Goal: Task Accomplishment & Management: Complete application form

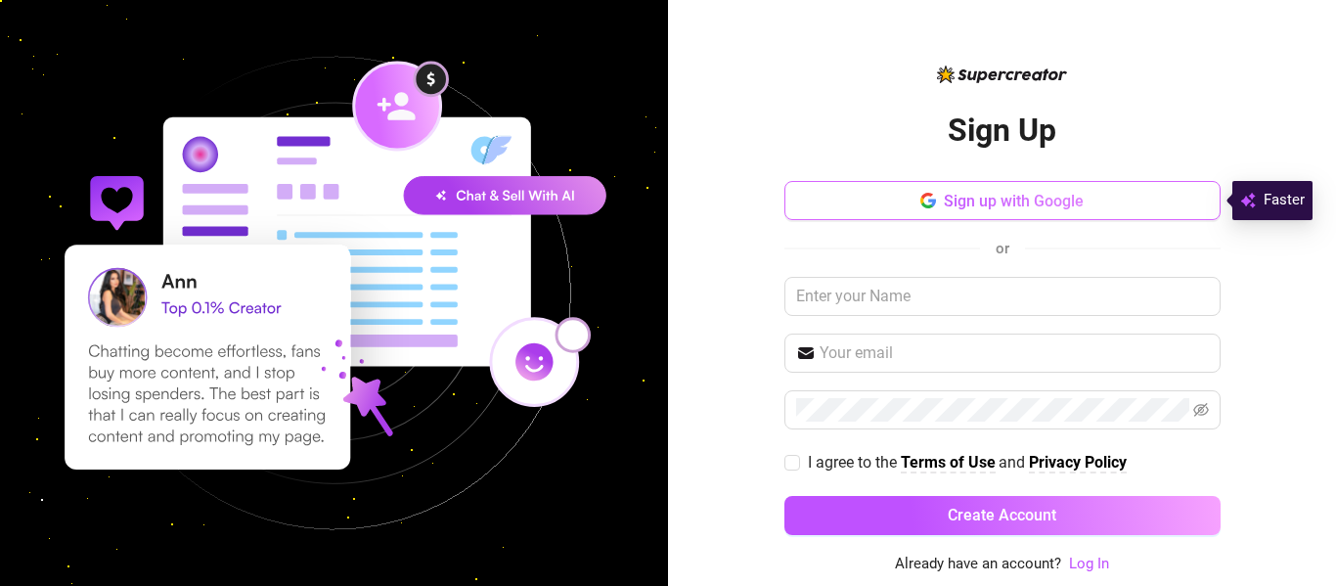
click at [1038, 203] on span "Sign up with Google" at bounding box center [1014, 201] width 140 height 19
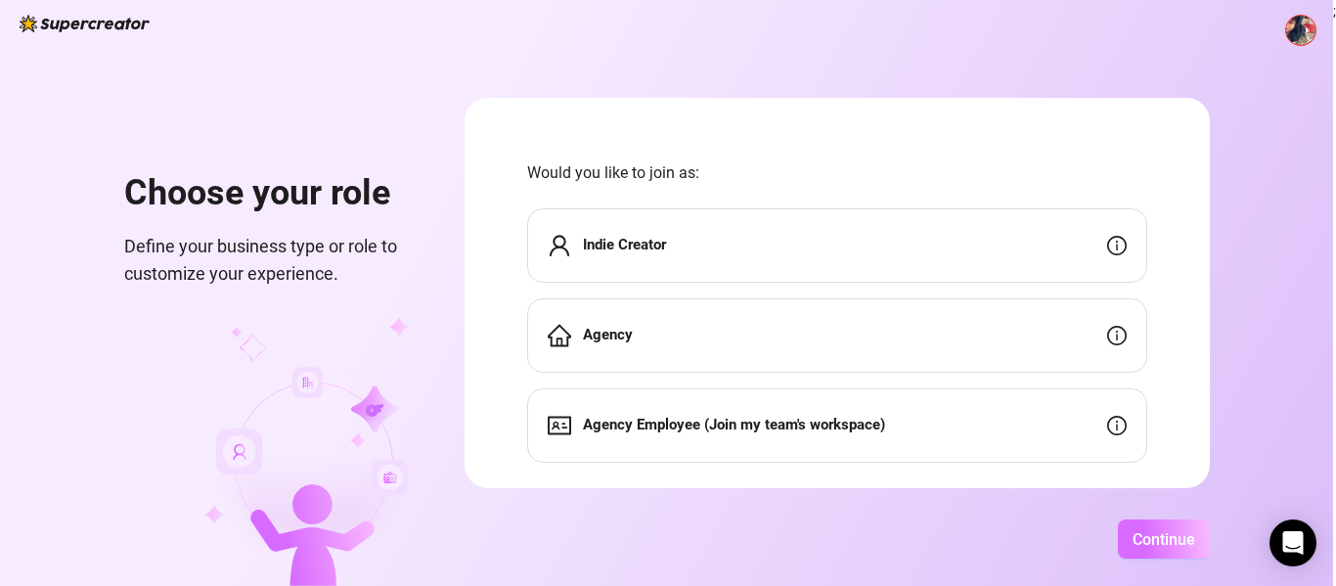
click at [1163, 536] on span "Continue" at bounding box center [1164, 539] width 63 height 19
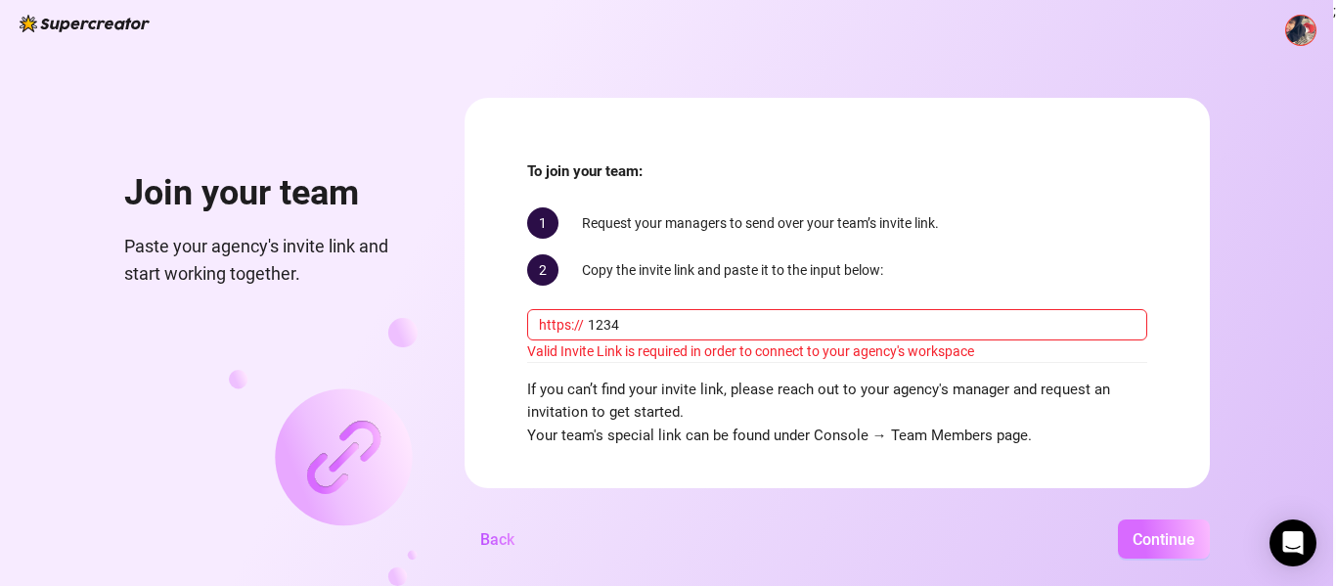
click at [1118, 519] on button "Continue" at bounding box center [1164, 538] width 92 height 39
type input "1"
type input "j"
click at [1185, 540] on span "Continue" at bounding box center [1164, 539] width 63 height 19
click at [1185, 541] on span "Continue" at bounding box center [1164, 539] width 63 height 19
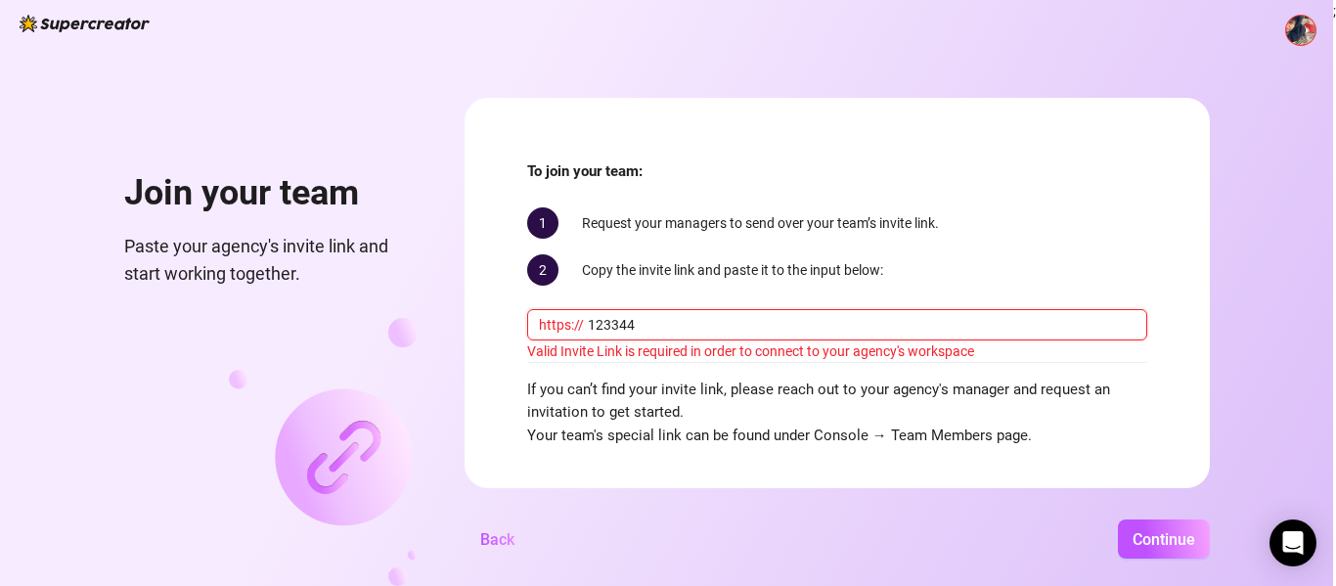
click at [1016, 315] on input "123344" at bounding box center [862, 325] width 548 height 22
type input "1"
type input "2ftv"
click at [1136, 541] on span "Continue" at bounding box center [1164, 539] width 63 height 19
click at [1272, 70] on div "Join your team Paste your agency's invite link and start working together. To j…" at bounding box center [666, 293] width 1333 height 586
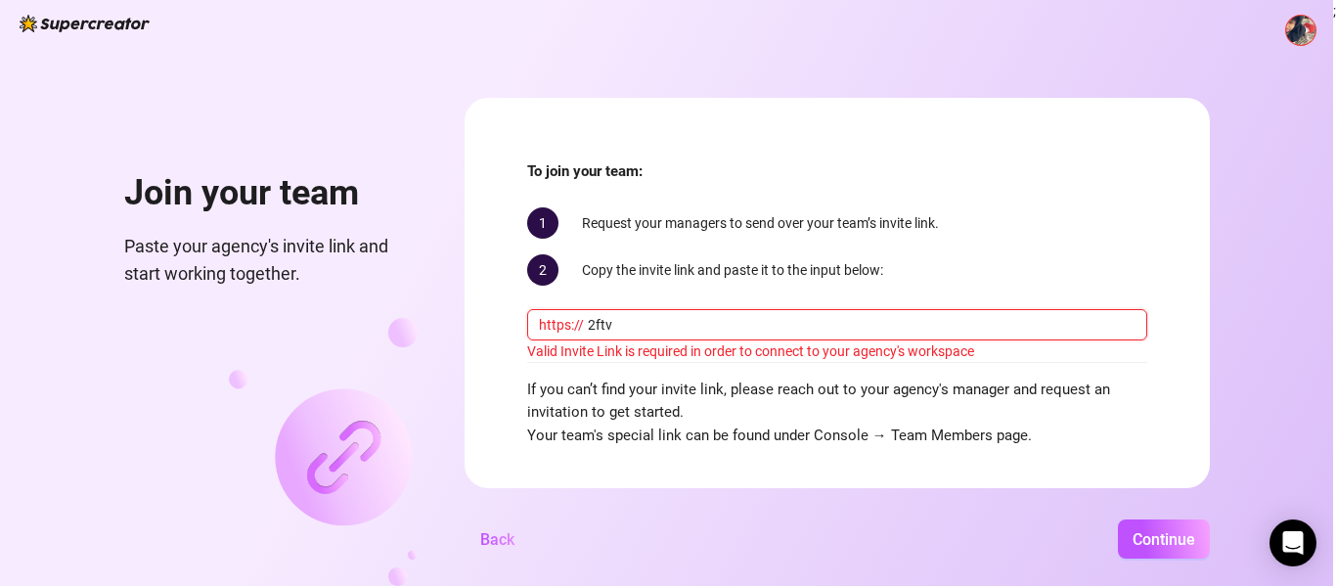
click at [972, 321] on input "2ftv" at bounding box center [862, 325] width 548 height 22
click at [501, 537] on span "Back" at bounding box center [497, 539] width 34 height 19
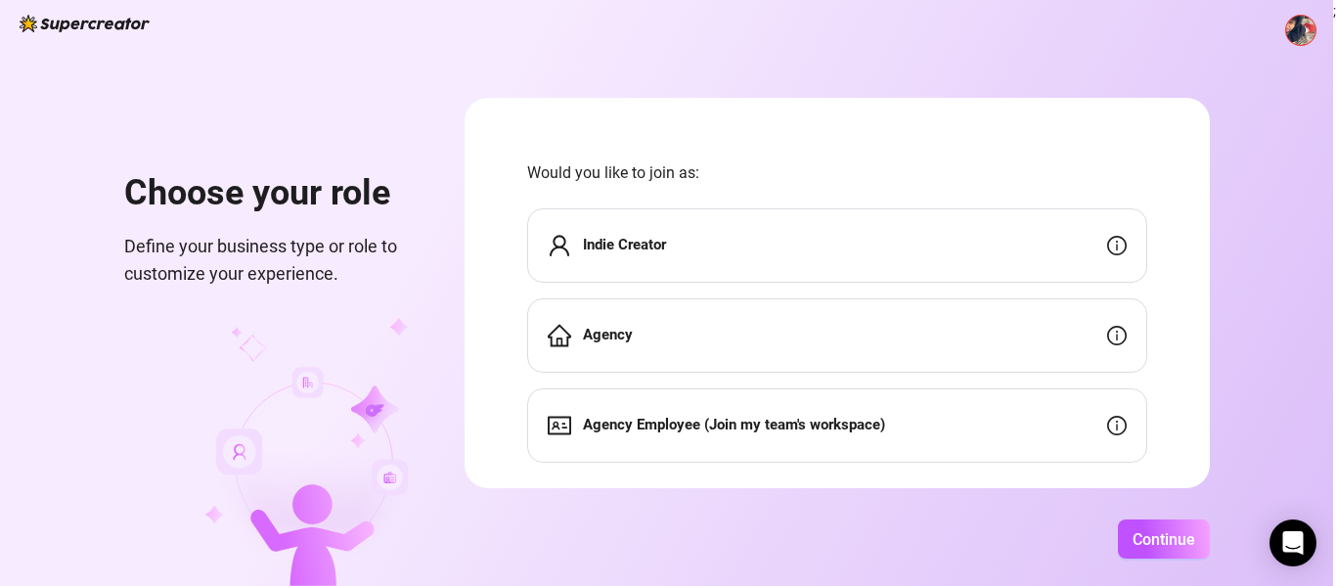
click at [820, 226] on div "Indie Creator" at bounding box center [837, 245] width 620 height 74
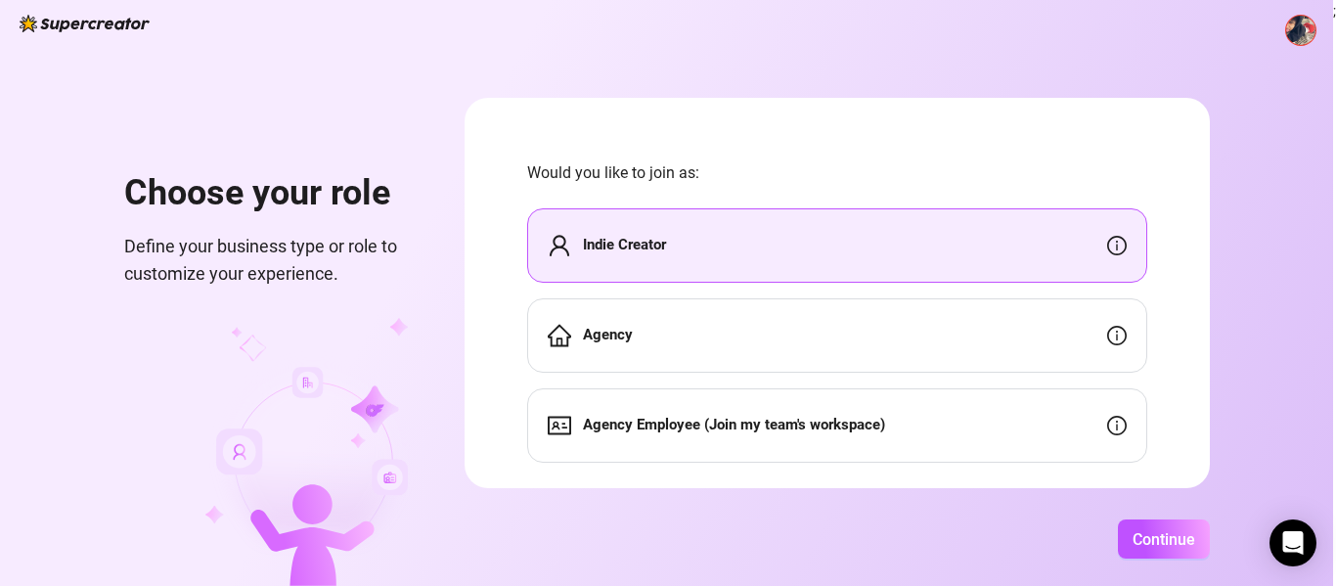
click at [797, 311] on div "Agency" at bounding box center [837, 335] width 620 height 74
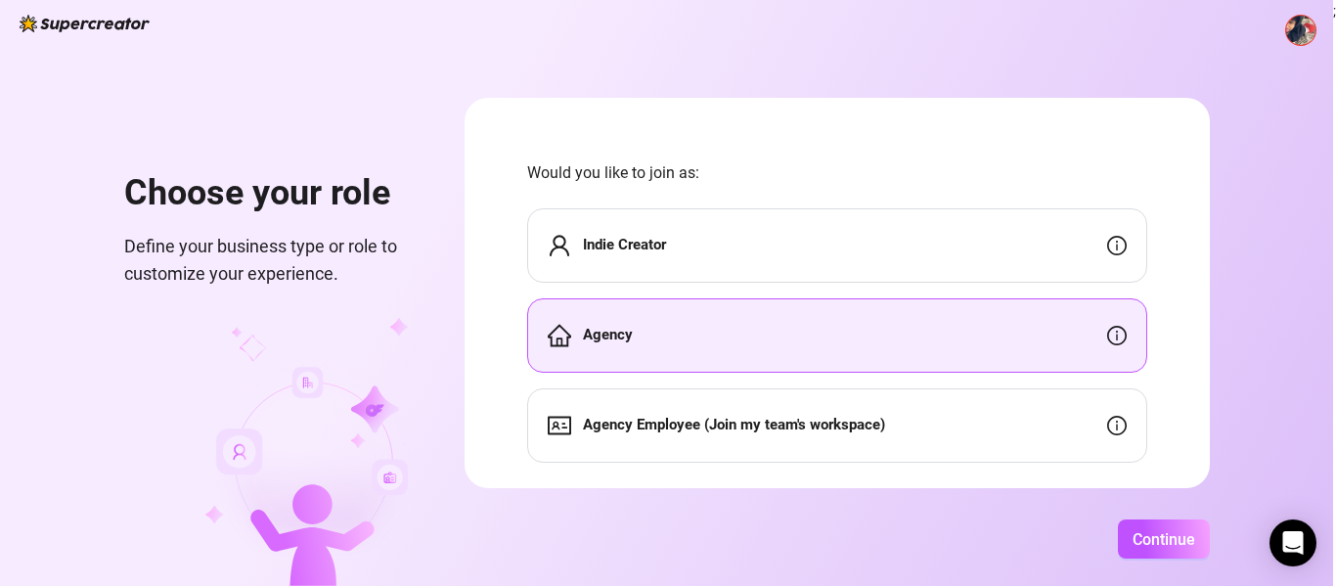
click at [786, 425] on strong "Agency Employee (Join my team's workspace)" at bounding box center [734, 425] width 302 height 18
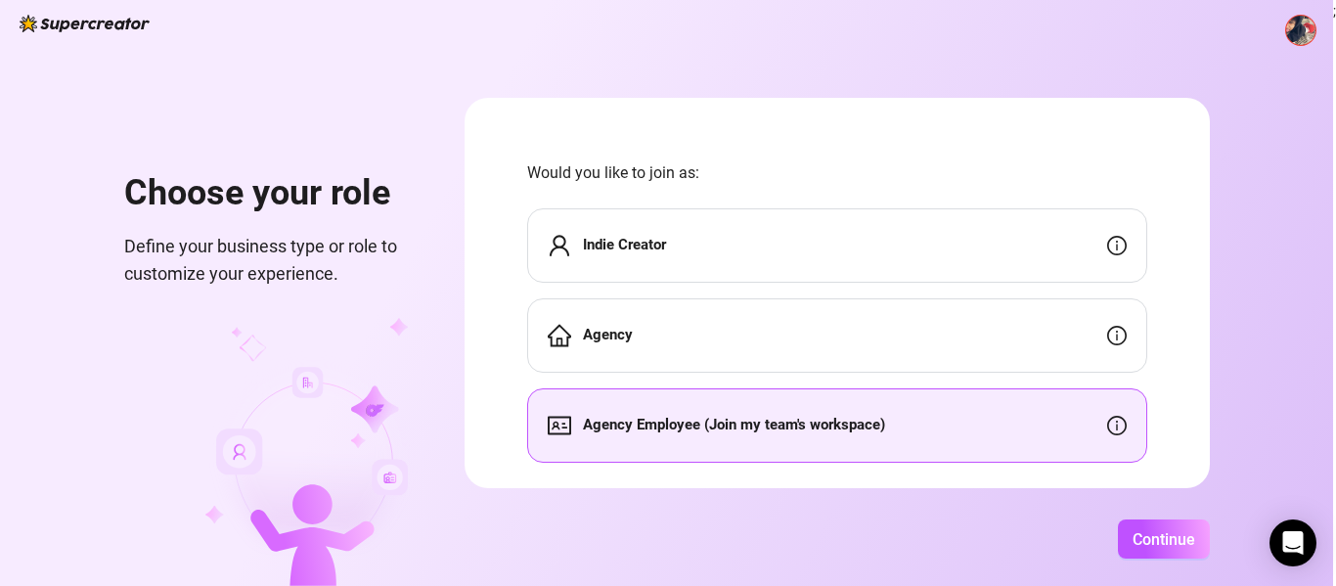
click at [918, 237] on div "Indie Creator" at bounding box center [837, 245] width 620 height 74
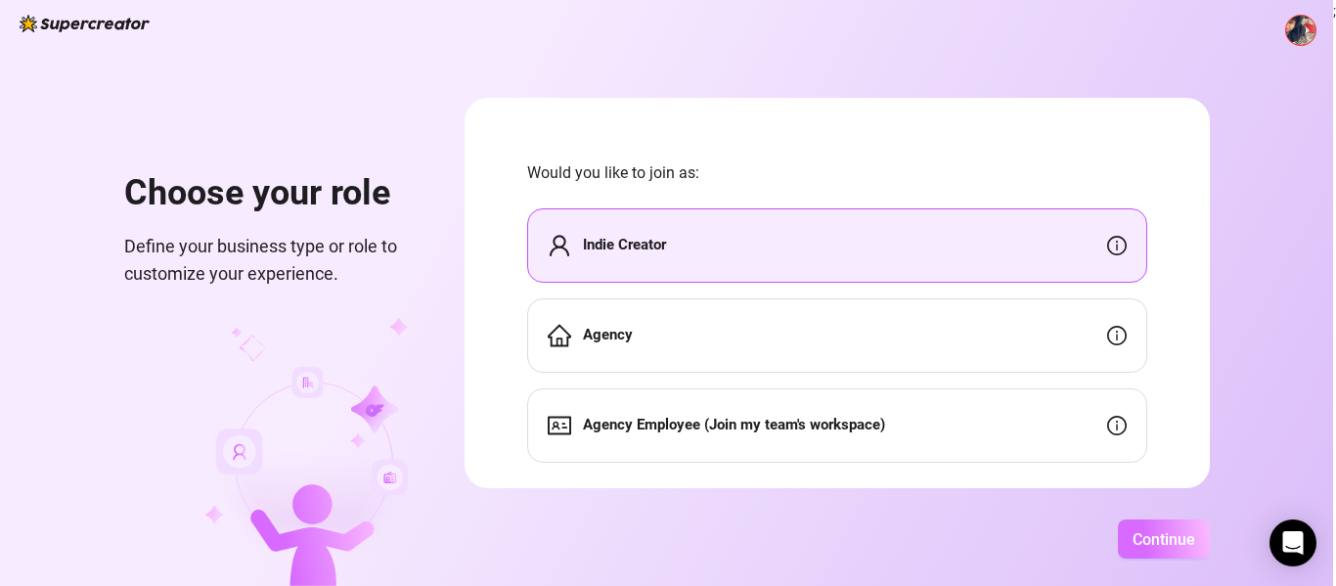
click at [1133, 539] on span "Continue" at bounding box center [1164, 539] width 63 height 19
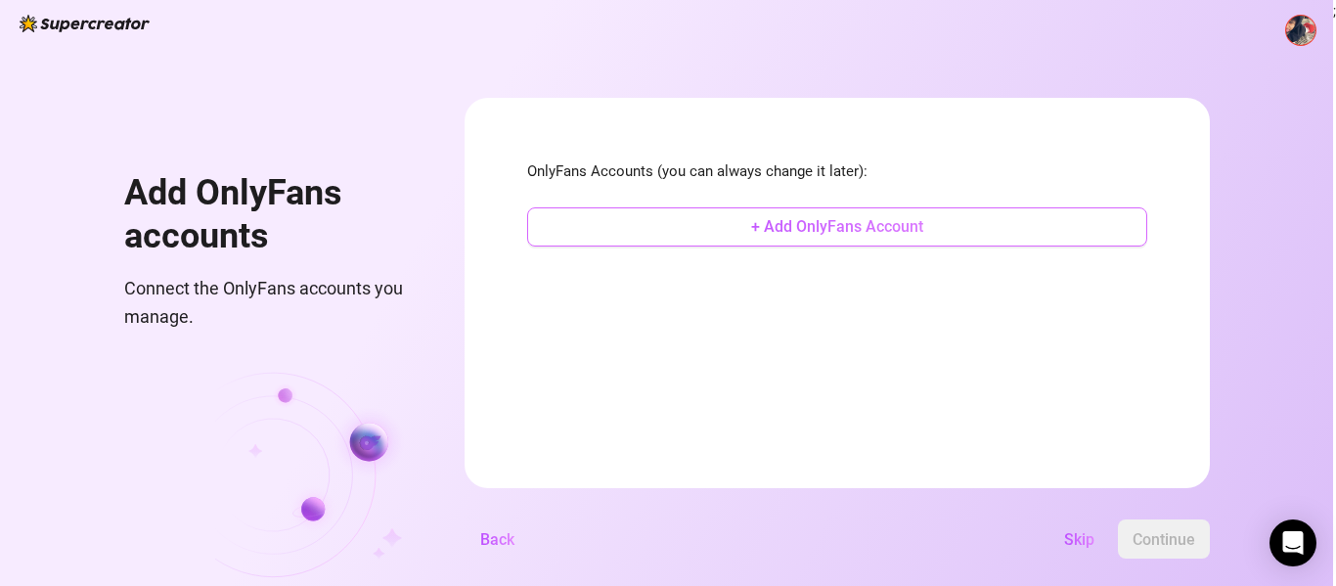
click at [925, 229] on button "+ Add OnlyFans Account" at bounding box center [837, 226] width 620 height 39
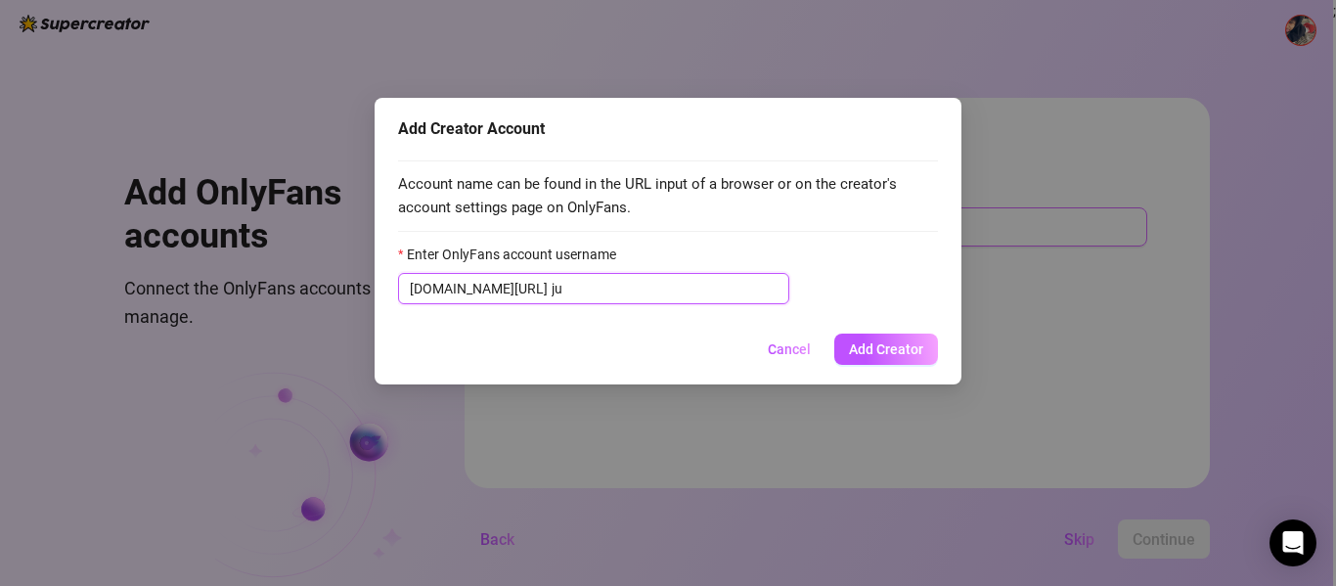
type input "j"
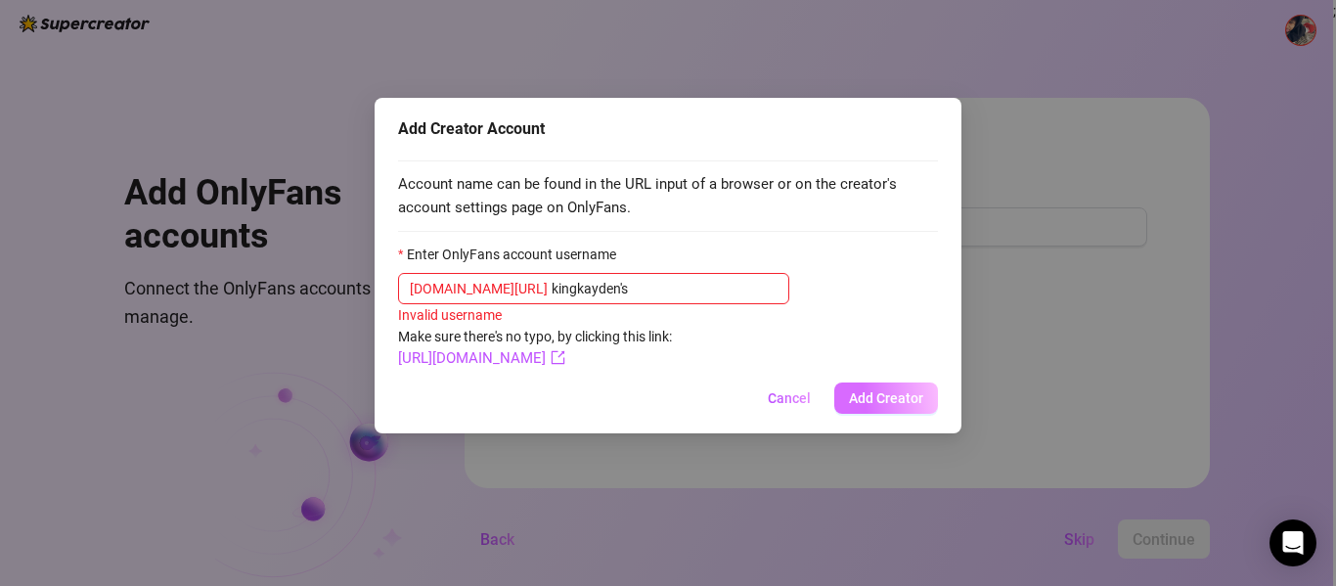
click at [863, 397] on span "Add Creator" at bounding box center [886, 398] width 74 height 16
click at [656, 288] on input "kingkayden's" at bounding box center [665, 289] width 226 height 22
click at [891, 402] on span "Add Creator" at bounding box center [886, 398] width 74 height 16
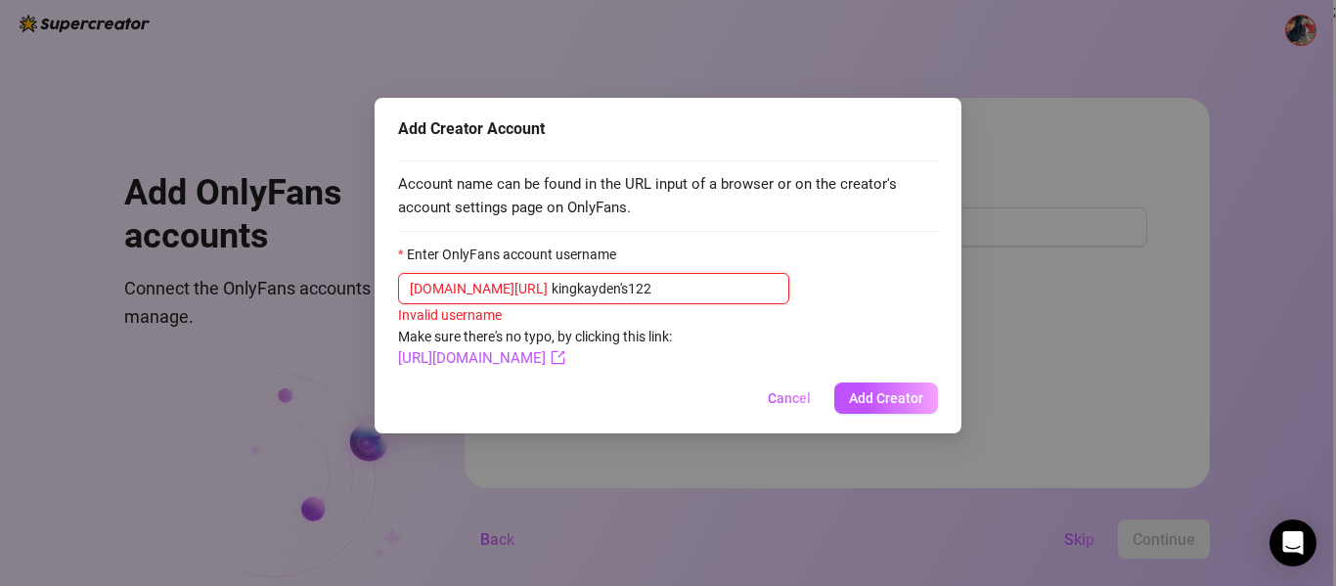
click at [650, 289] on input "kingkayden's122" at bounding box center [665, 289] width 226 height 22
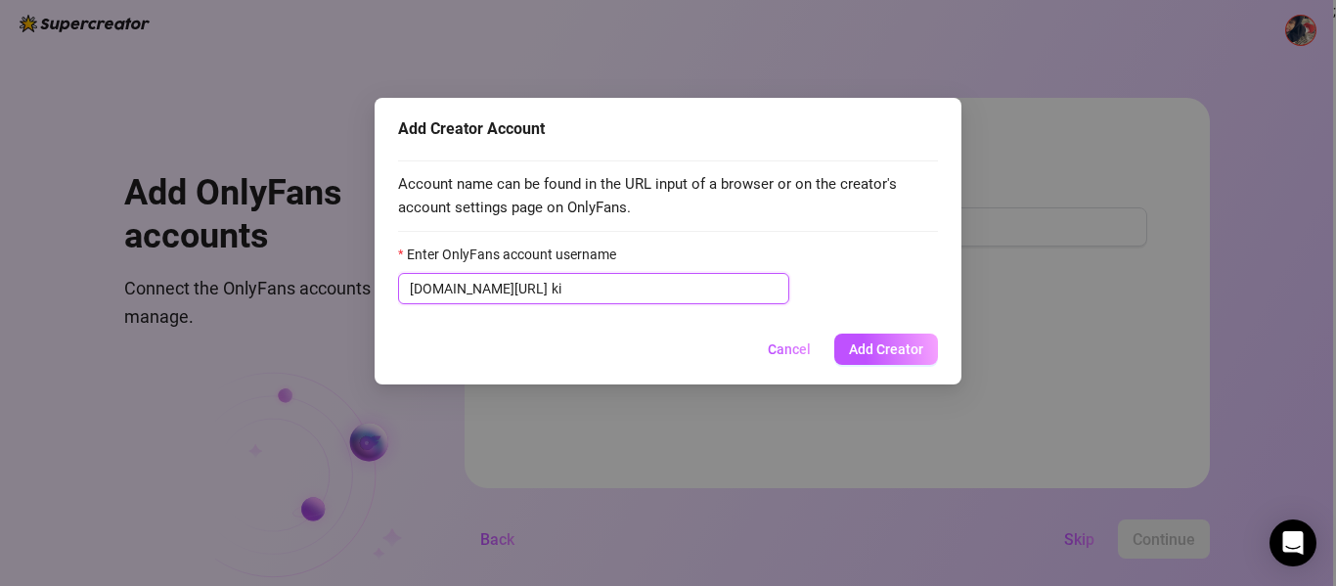
type input "k"
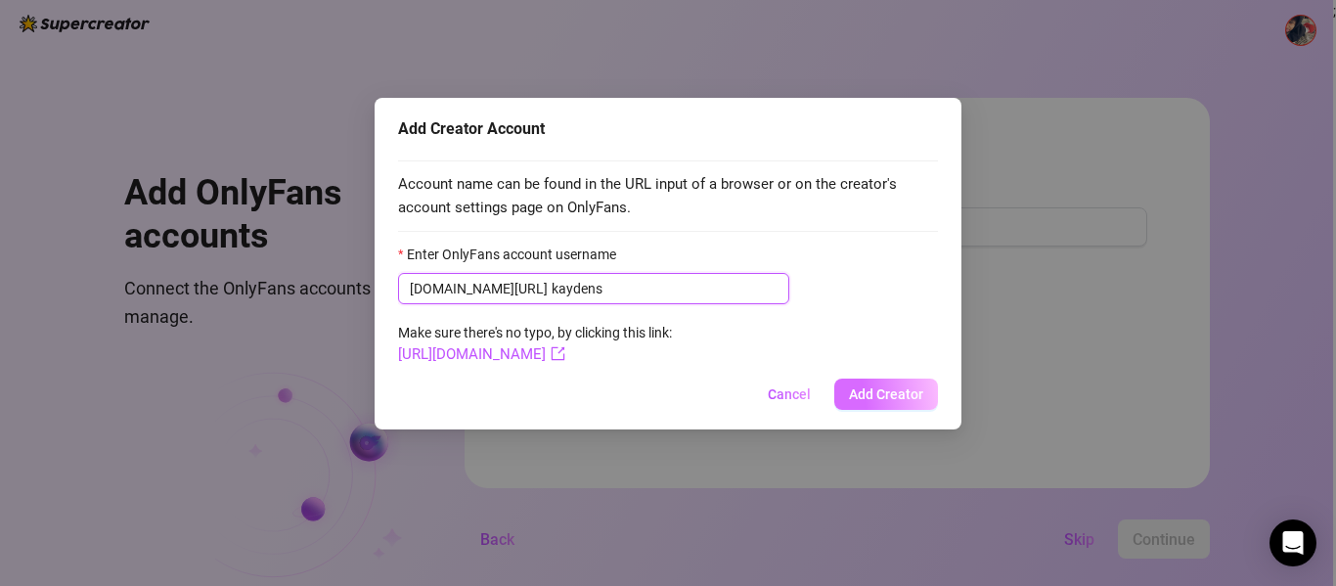
type input "kaydens"
click at [907, 395] on span "Add Creator" at bounding box center [886, 394] width 74 height 16
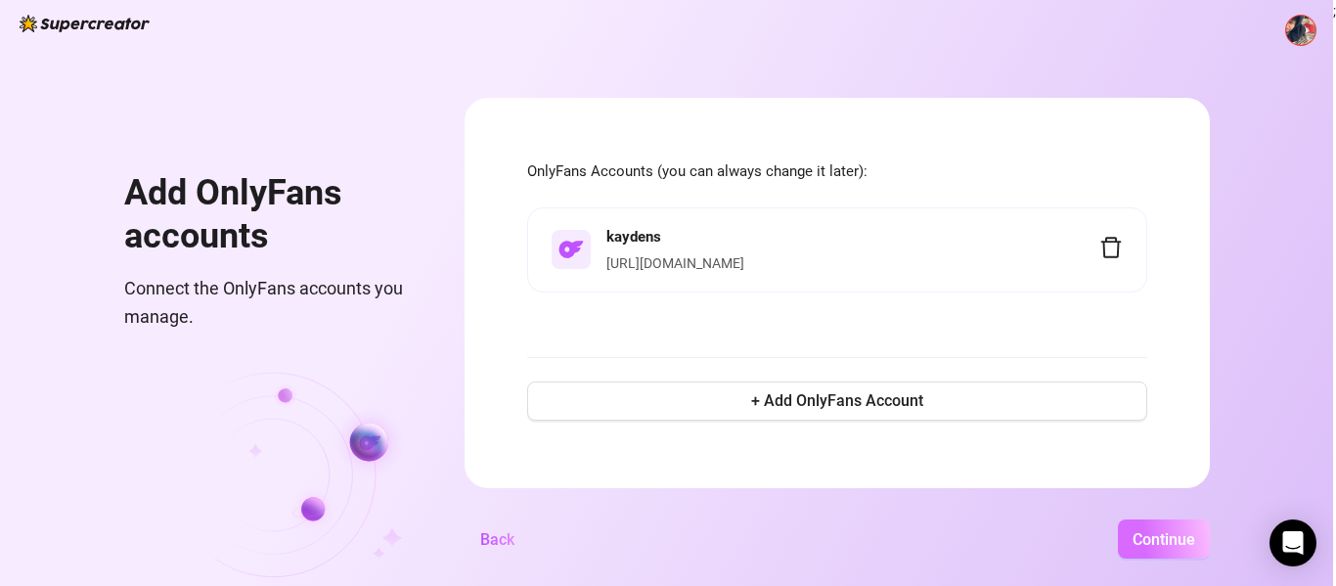
click at [1133, 545] on span "Continue" at bounding box center [1164, 539] width 63 height 19
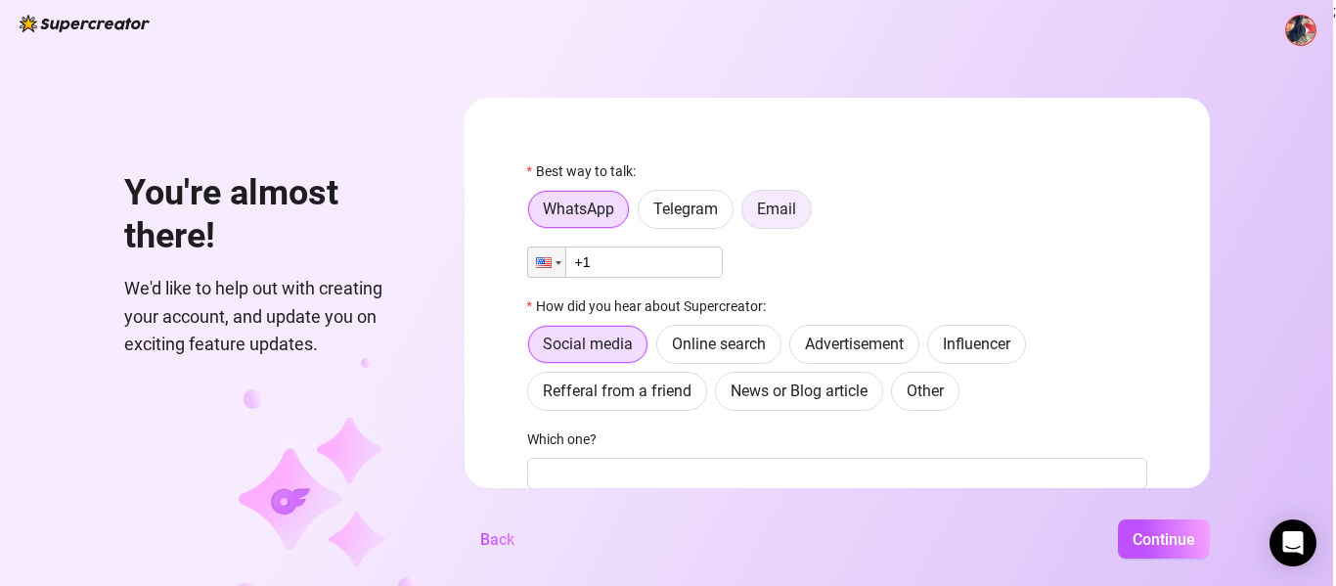
click at [788, 199] on label "Email" at bounding box center [777, 209] width 70 height 39
click at [747, 214] on input "Email" at bounding box center [747, 214] width 0 height 0
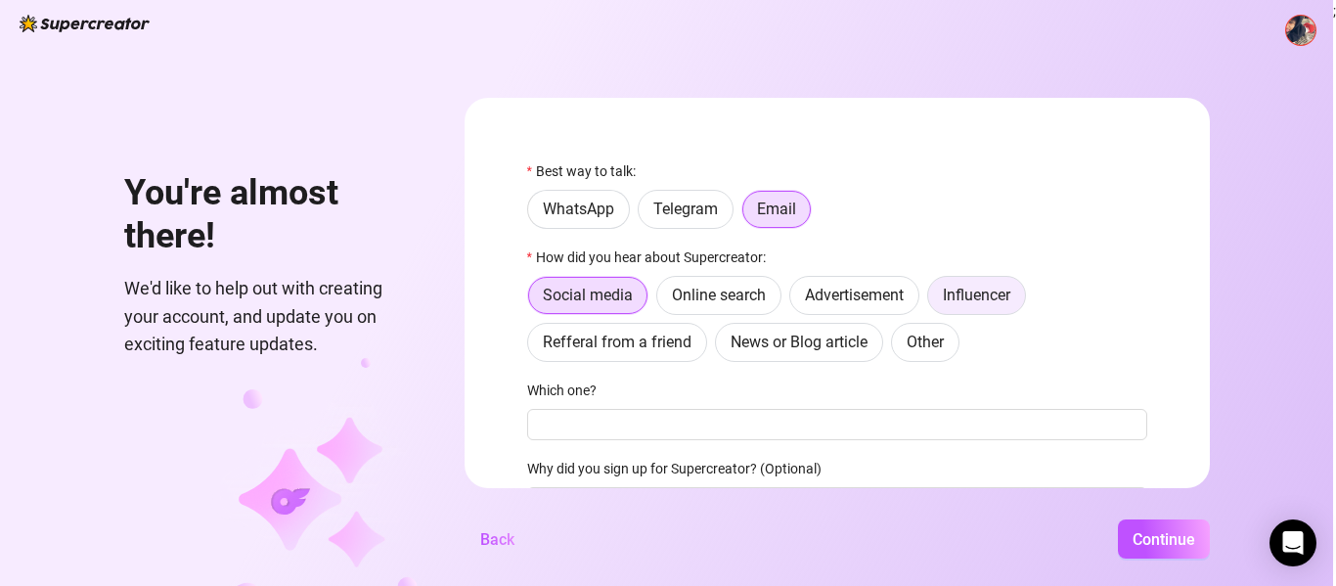
click at [960, 294] on span "Influencer" at bounding box center [977, 295] width 68 height 19
click at [933, 300] on input "Influencer" at bounding box center [933, 300] width 0 height 0
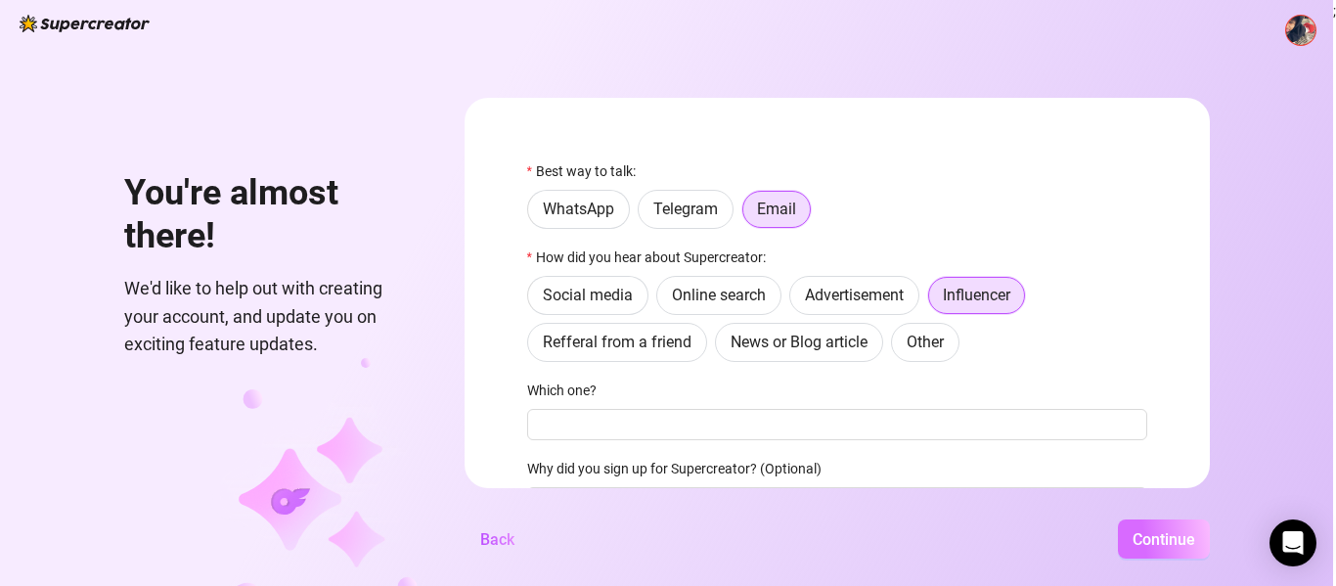
click at [1189, 539] on span "Continue" at bounding box center [1164, 539] width 63 height 19
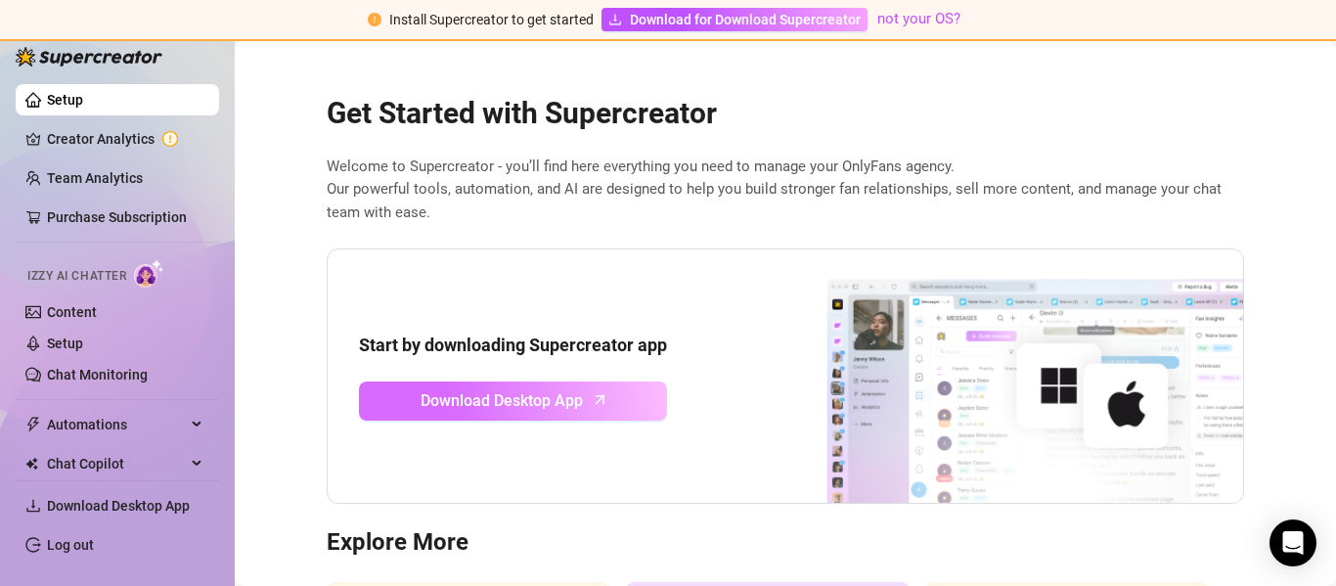
click at [528, 411] on span "Download Desktop App" at bounding box center [502, 400] width 162 height 24
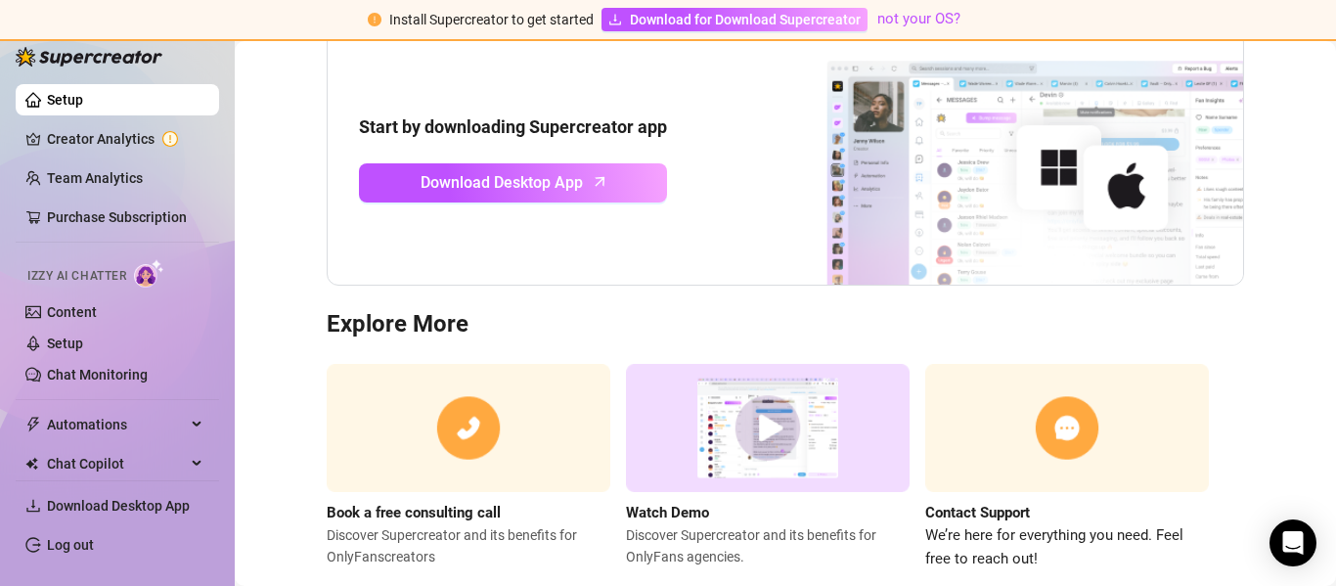
scroll to position [262, 0]
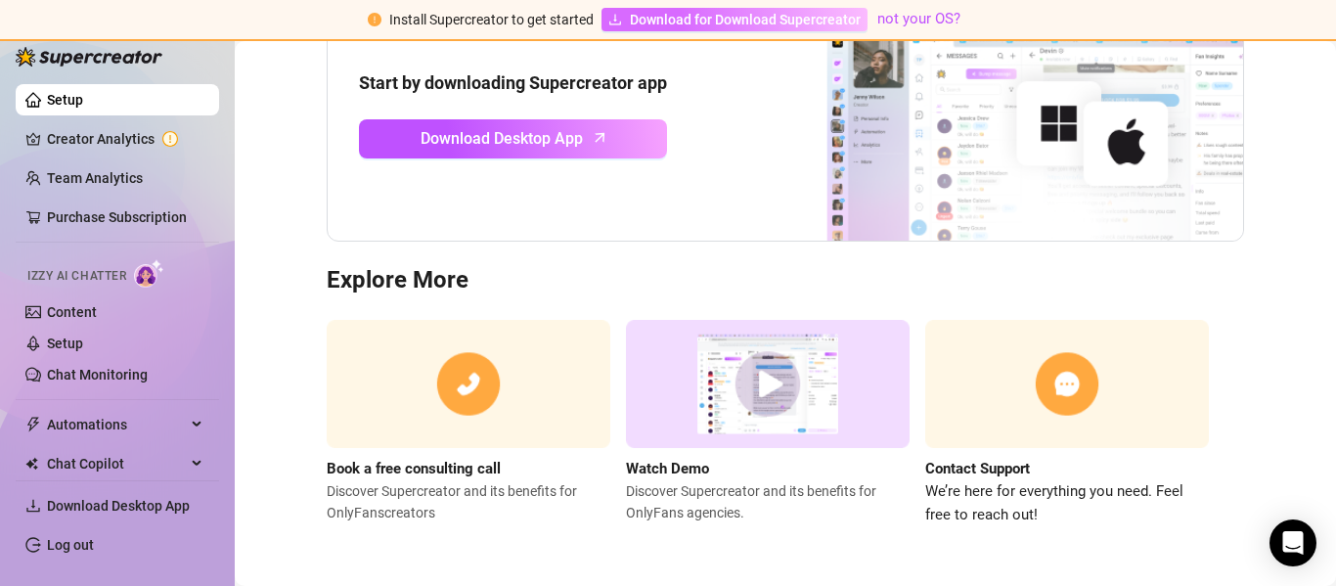
click at [825, 24] on span "Download for Download Supercreator" at bounding box center [745, 20] width 231 height 22
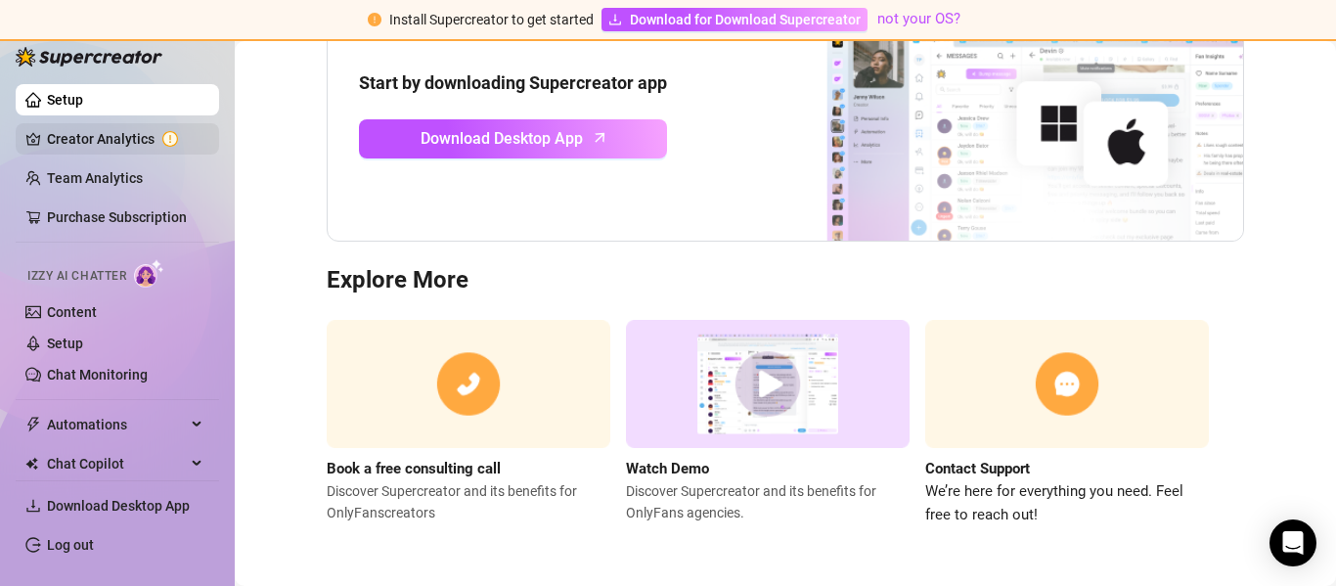
click at [105, 133] on link "Creator Analytics" at bounding box center [125, 138] width 157 height 31
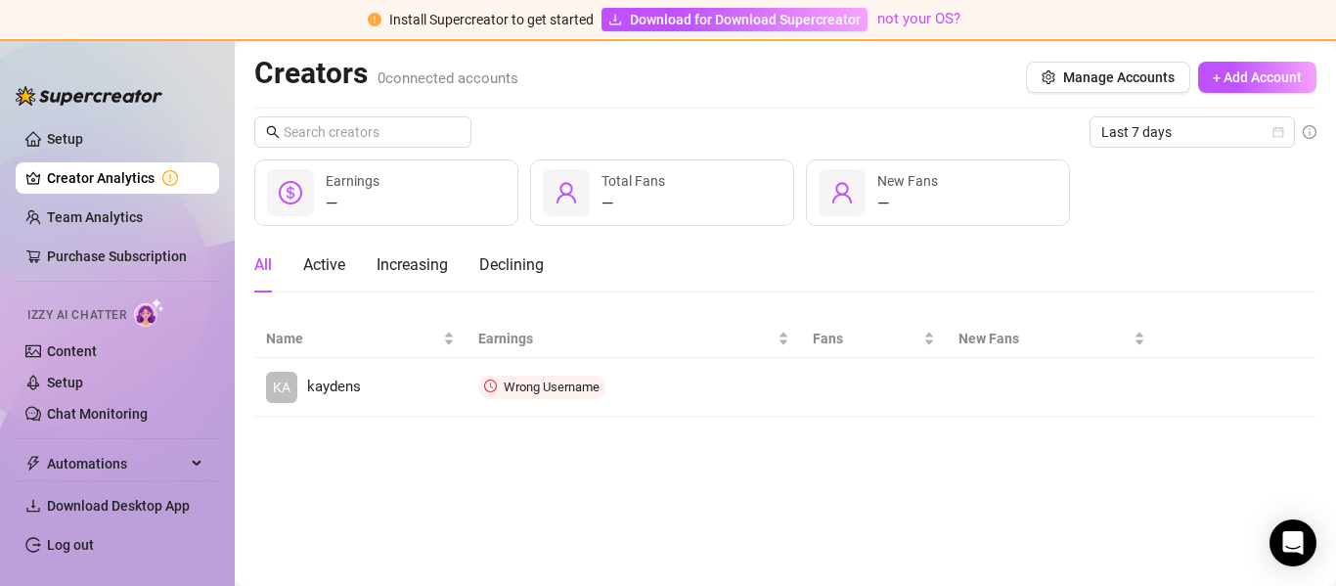
click at [115, 174] on link "Creator Analytics" at bounding box center [125, 177] width 157 height 31
click at [1230, 134] on span "Last 7 days" at bounding box center [1193, 131] width 182 height 29
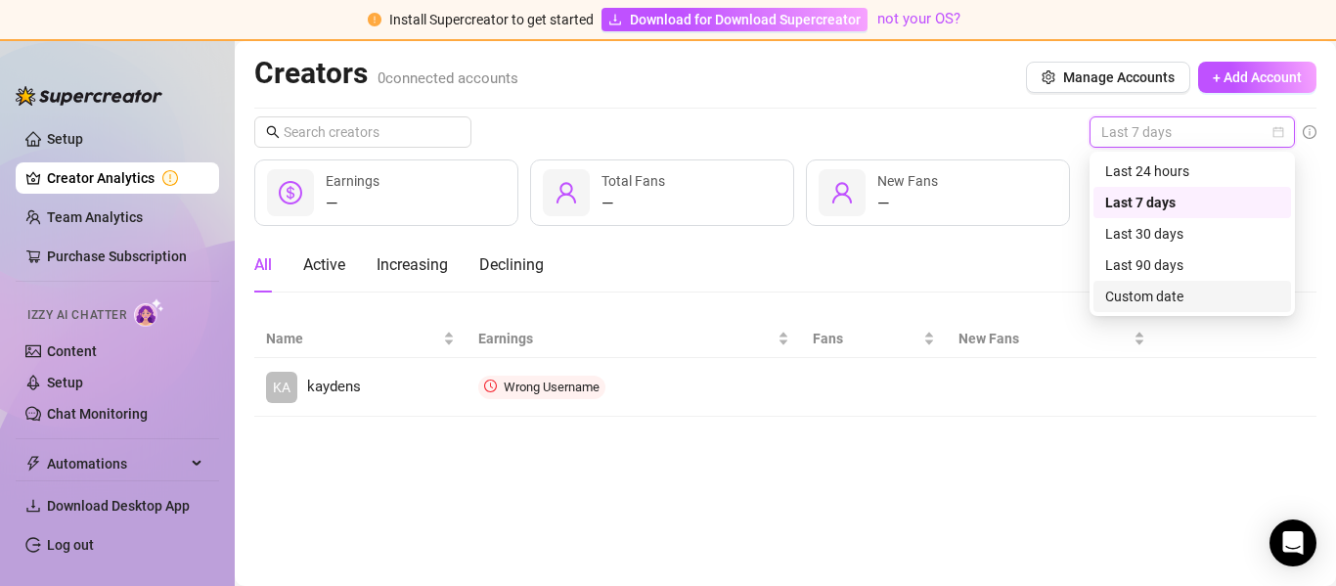
click at [1213, 299] on div "Custom date" at bounding box center [1192, 297] width 174 height 22
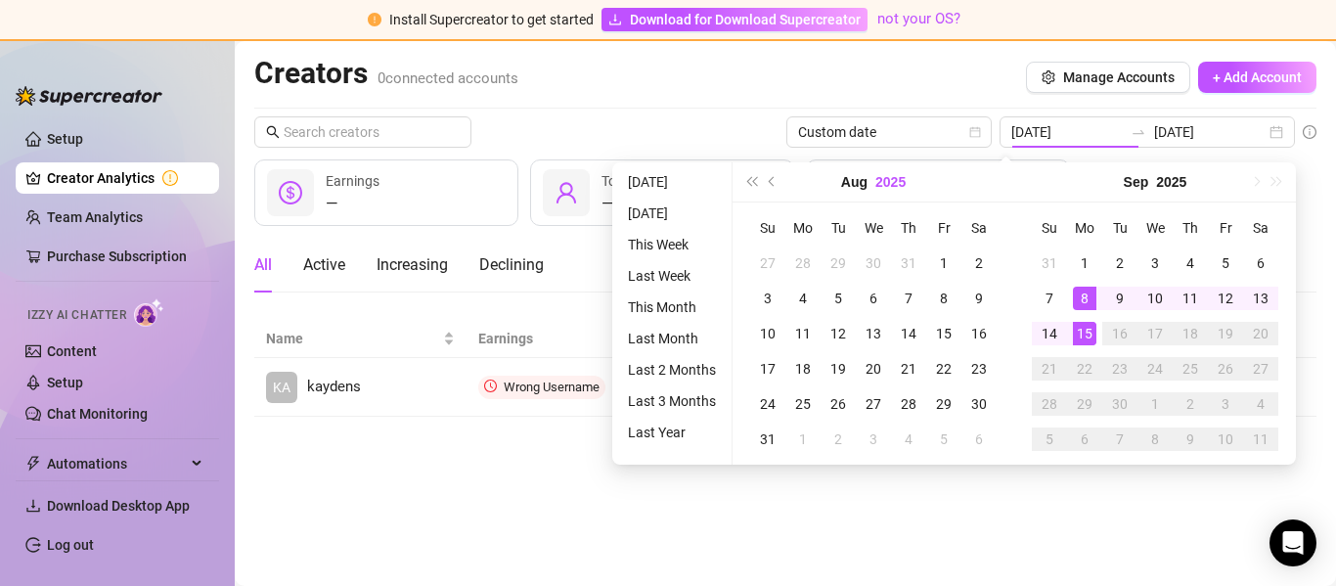
click at [879, 185] on button "2025" at bounding box center [891, 181] width 30 height 39
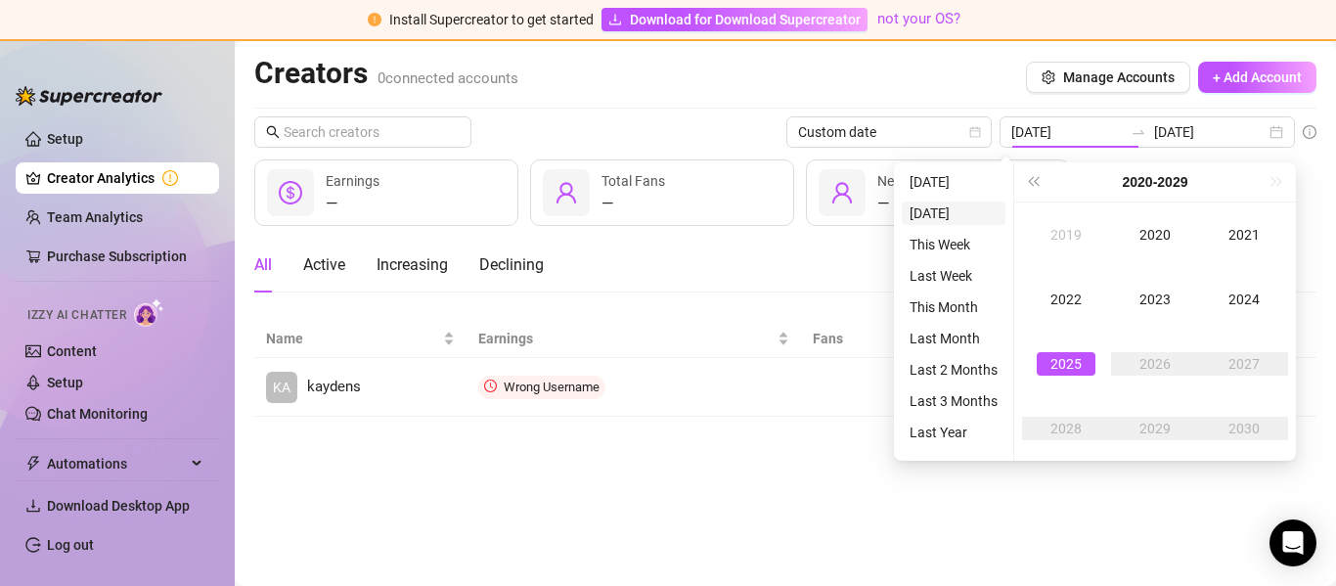
type input "[DATE]"
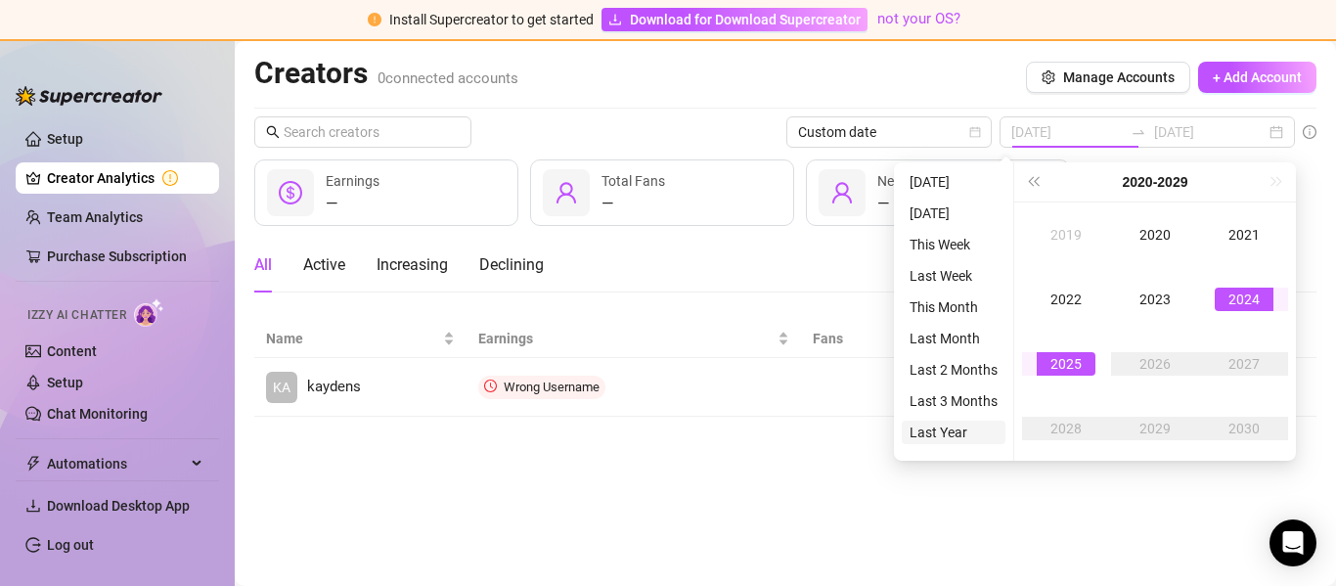
click at [958, 436] on li "Last Year" at bounding box center [954, 432] width 104 height 23
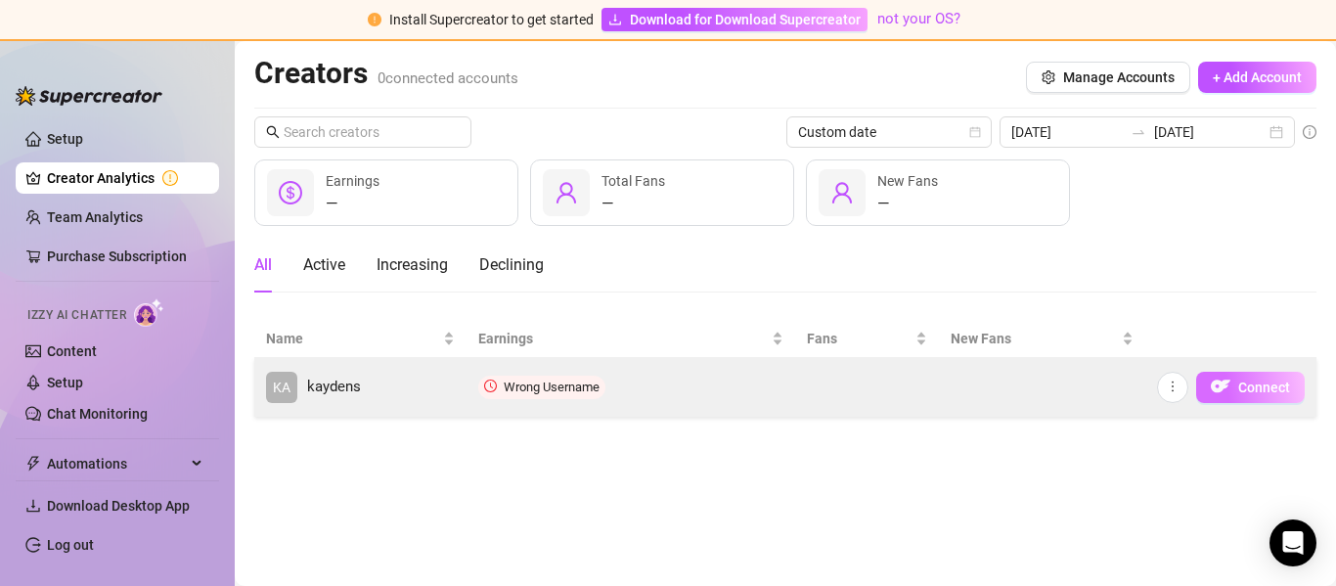
click at [1234, 384] on button "Connect" at bounding box center [1250, 387] width 109 height 31
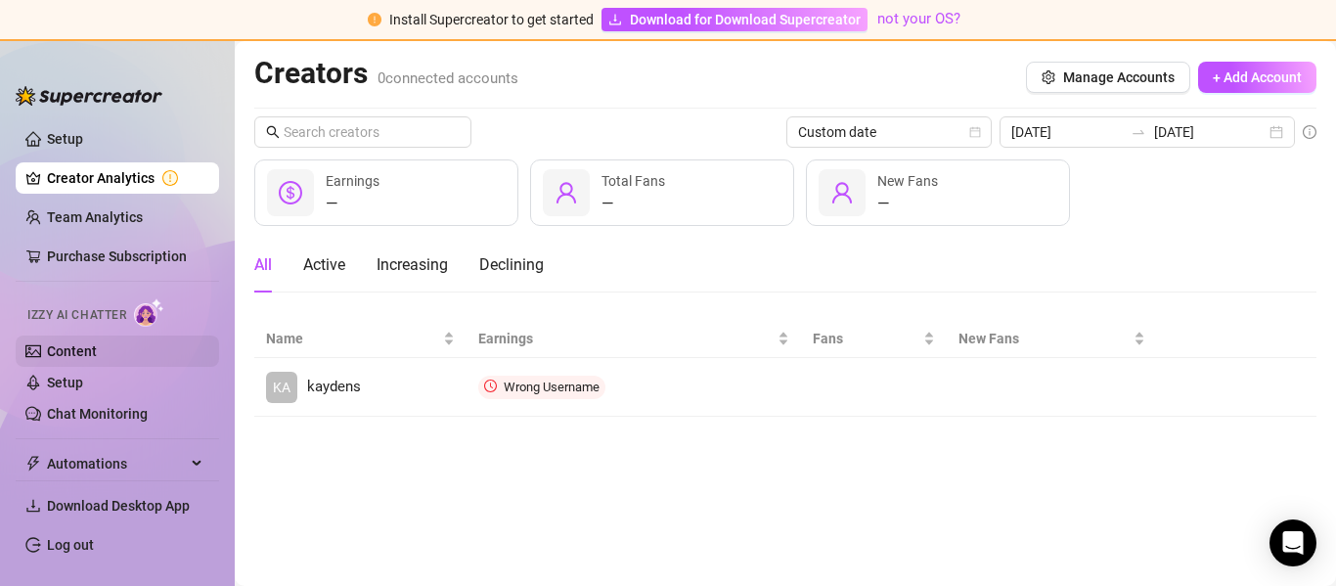
click at [54, 349] on link "Content" at bounding box center [72, 351] width 50 height 16
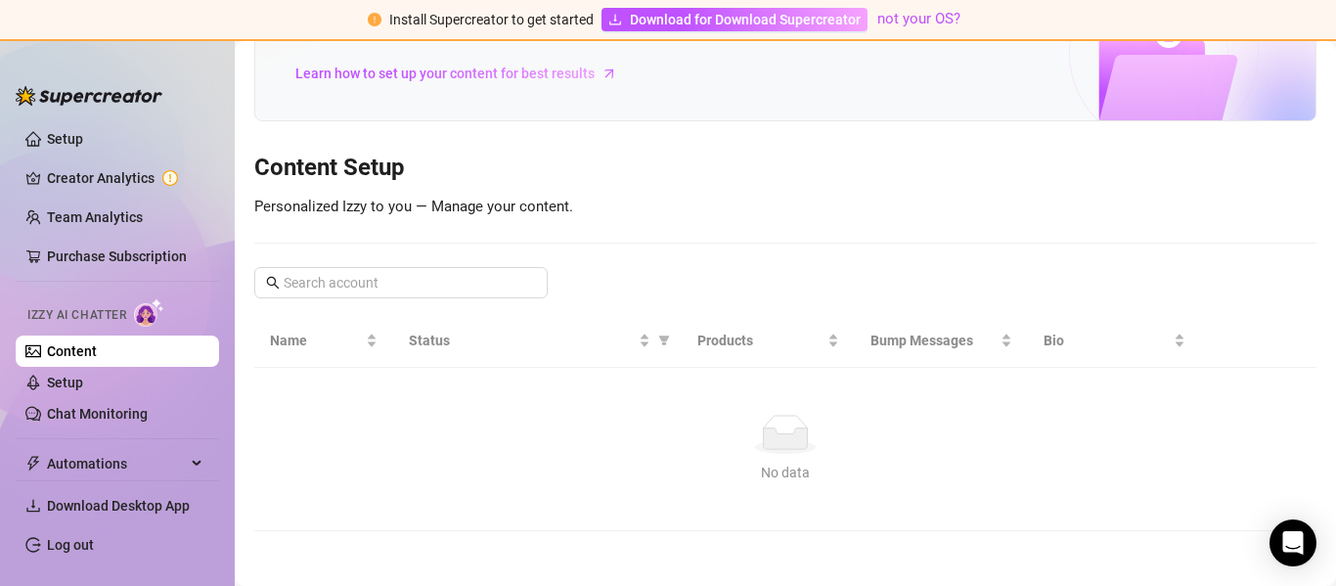
scroll to position [140, 0]
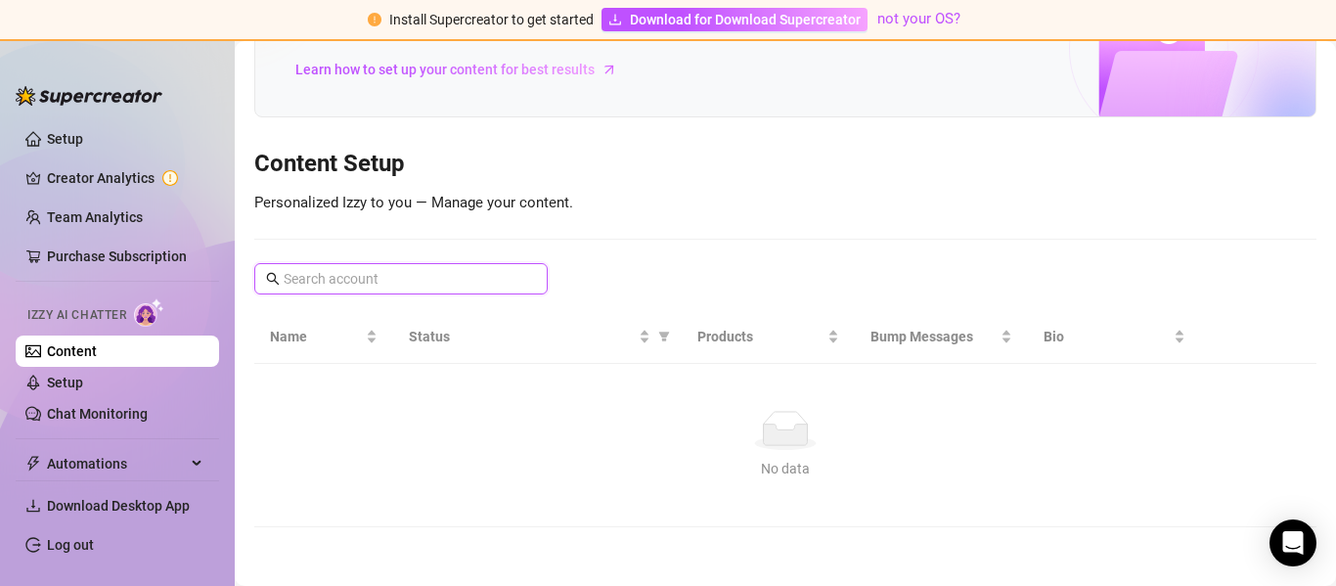
click at [475, 276] on input "text" at bounding box center [402, 279] width 237 height 22
click at [166, 507] on span "Download Desktop App" at bounding box center [118, 506] width 143 height 16
click at [83, 381] on link "Setup" at bounding box center [65, 383] width 36 height 16
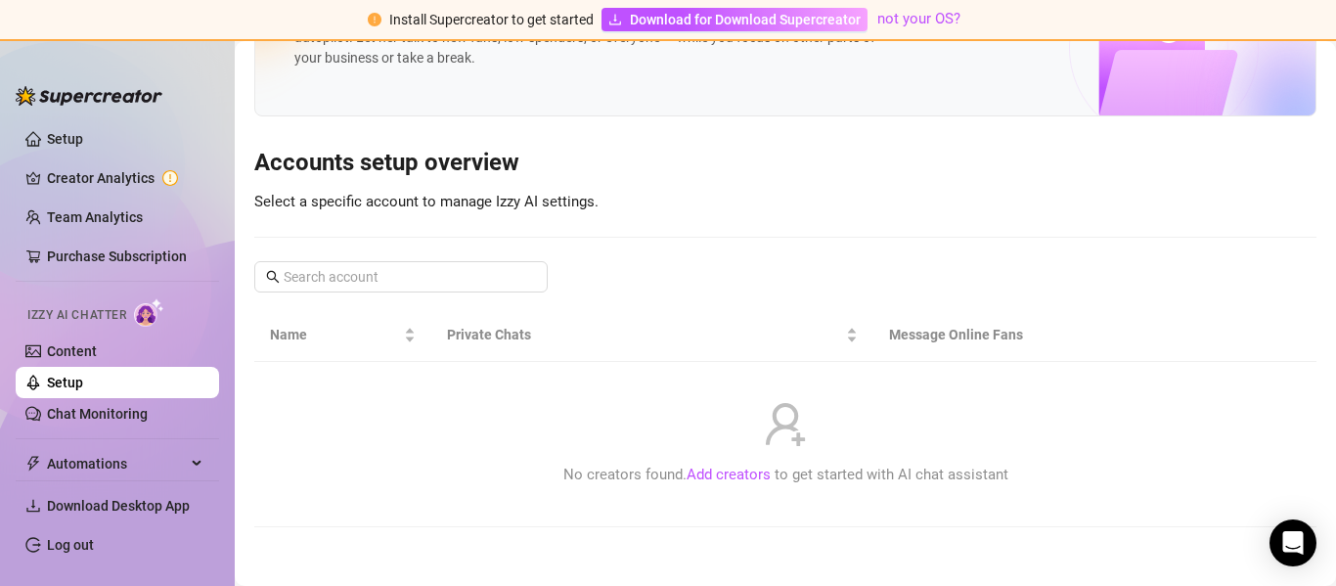
scroll to position [108, 0]
click at [101, 419] on link "Chat Monitoring" at bounding box center [97, 414] width 101 height 16
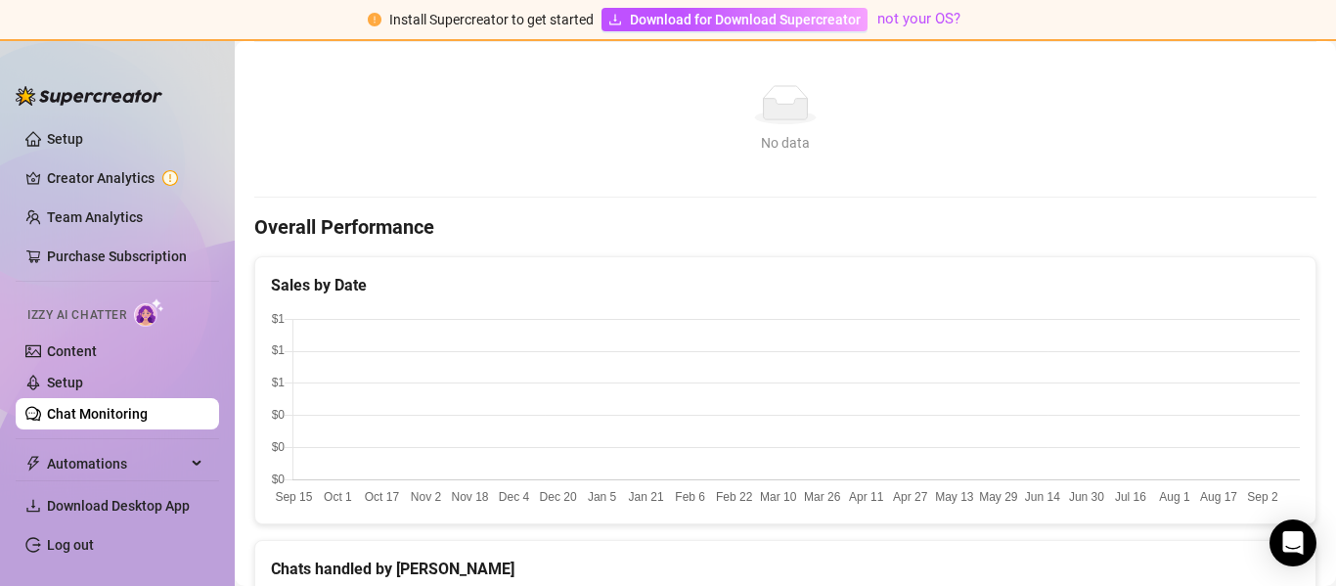
scroll to position [457, 0]
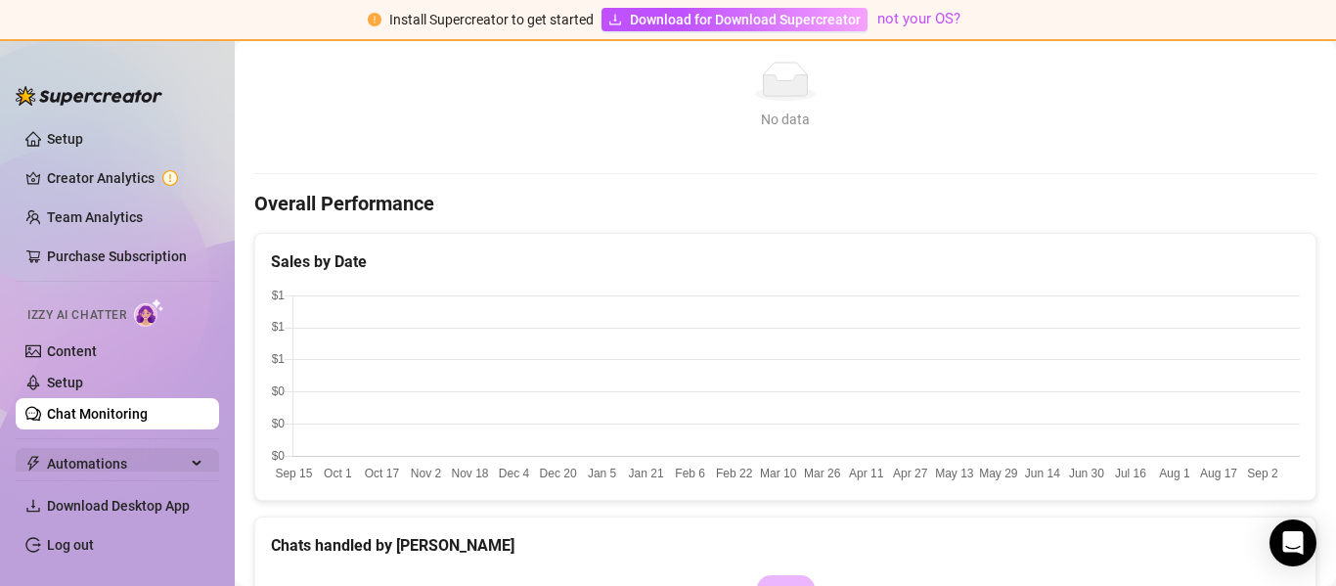
click at [119, 470] on span "Automations" at bounding box center [116, 463] width 139 height 31
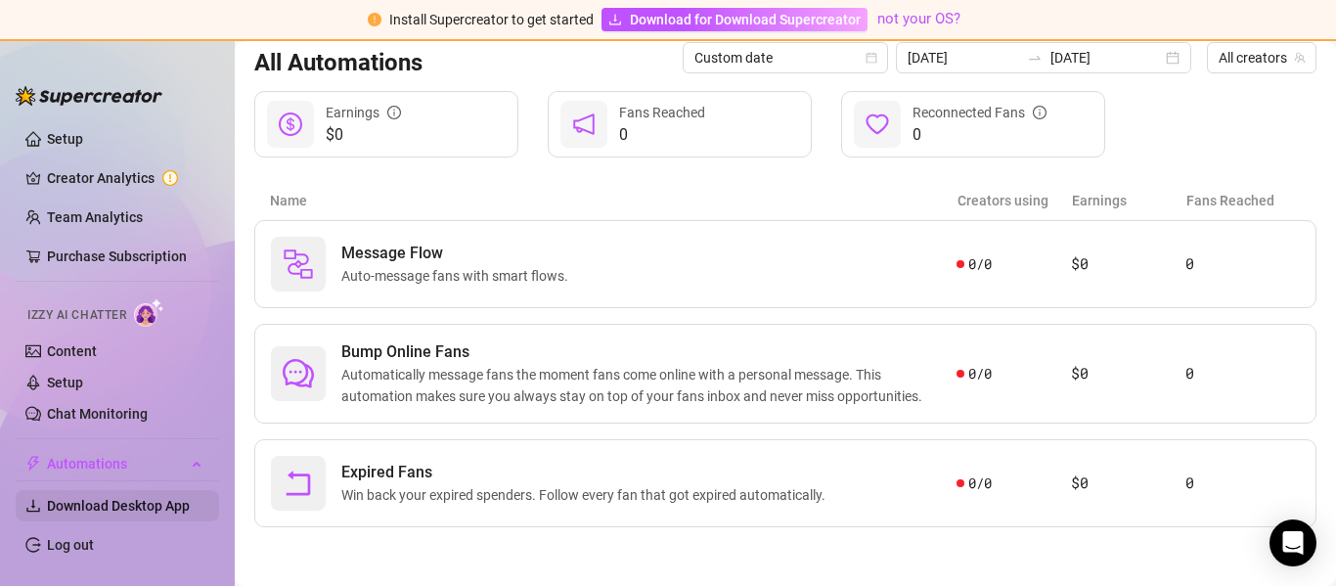
scroll to position [203, 0]
click at [93, 313] on span "Izzy AI Chatter" at bounding box center [76, 315] width 99 height 19
click at [91, 315] on span "Izzy AI Chatter" at bounding box center [76, 315] width 99 height 19
click at [101, 256] on link "Purchase Subscription" at bounding box center [125, 256] width 157 height 31
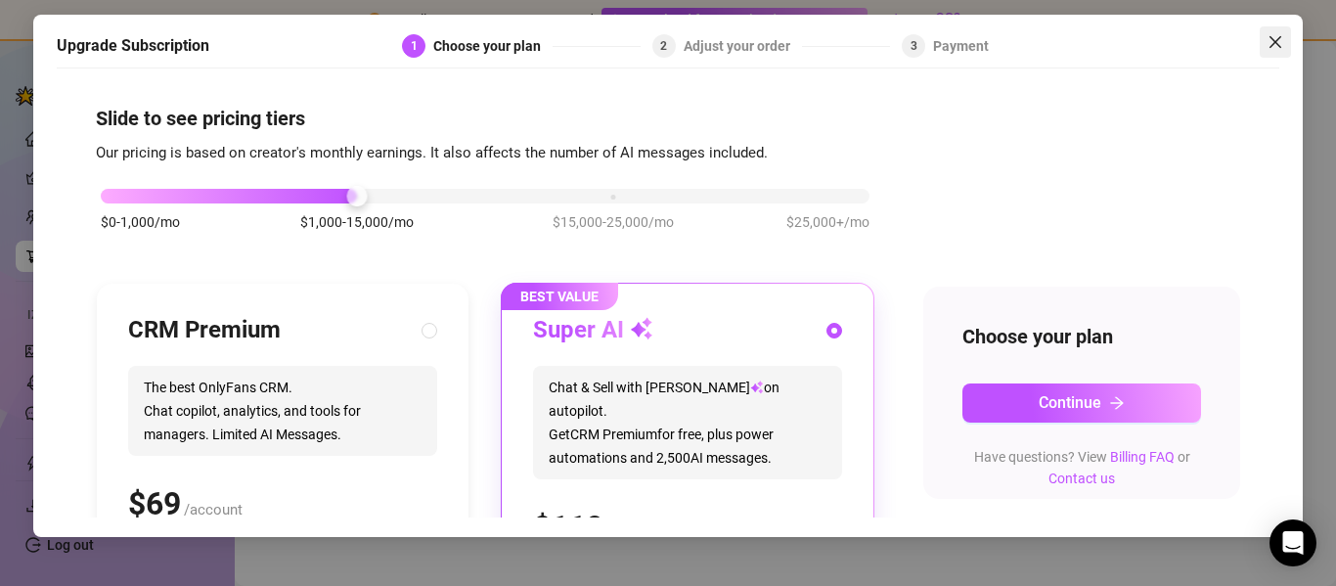
click at [1276, 50] on button "Close" at bounding box center [1275, 41] width 31 height 31
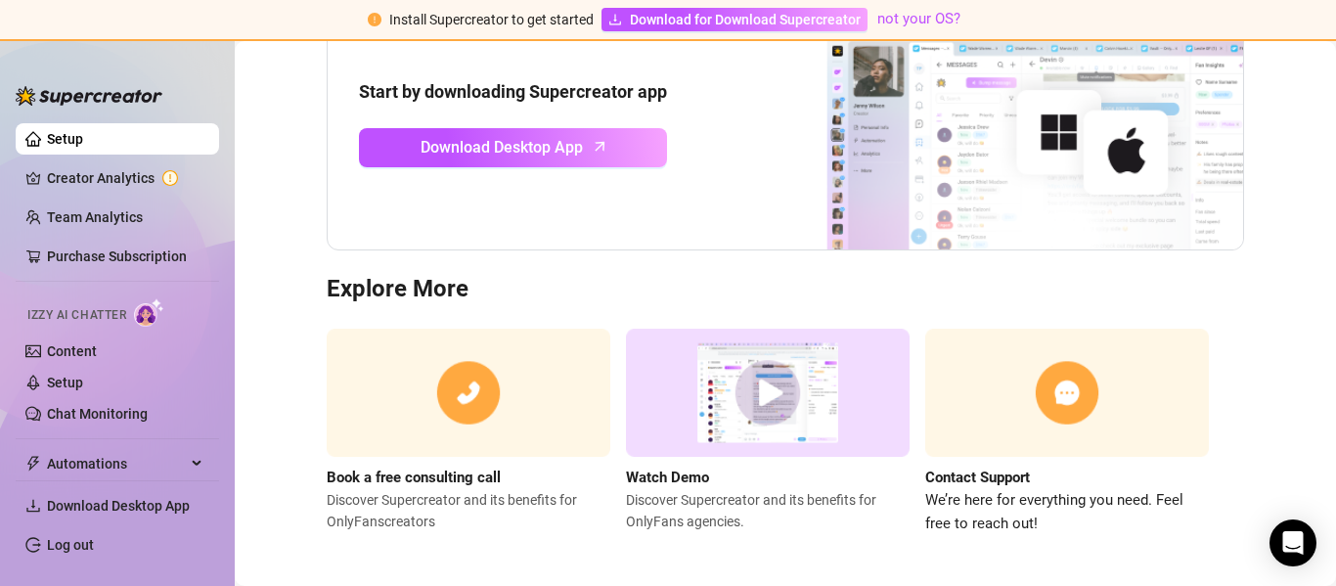
scroll to position [262, 0]
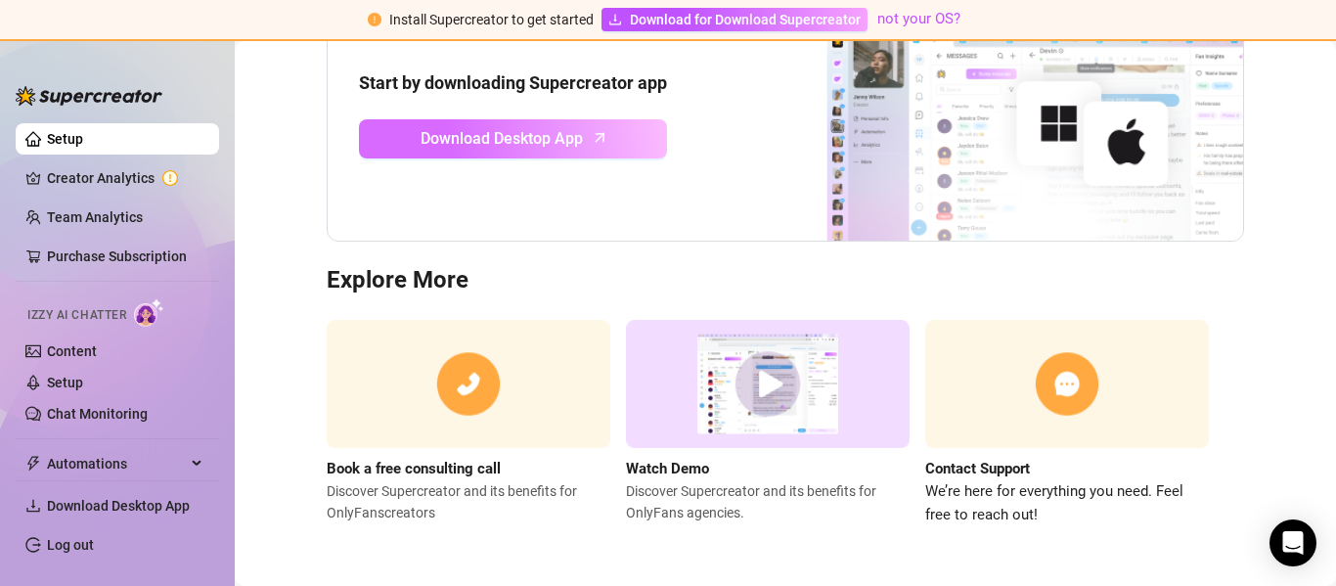
click at [609, 128] on link "Download Desktop App" at bounding box center [513, 138] width 308 height 39
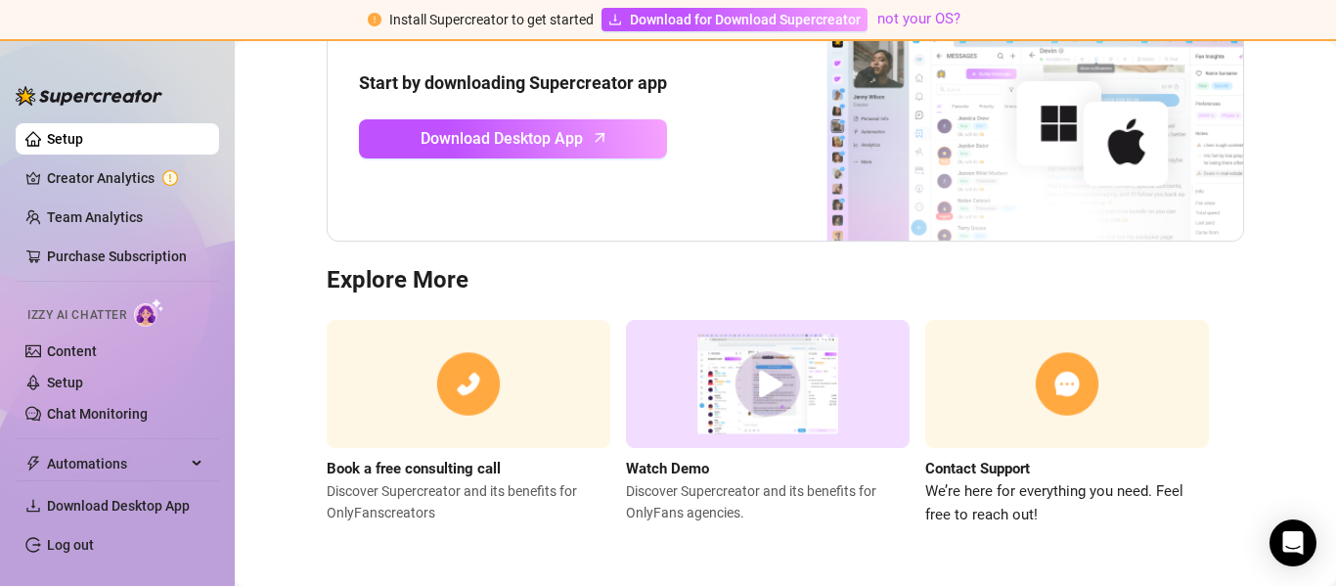
click at [1096, 209] on img at bounding box center [998, 114] width 489 height 254
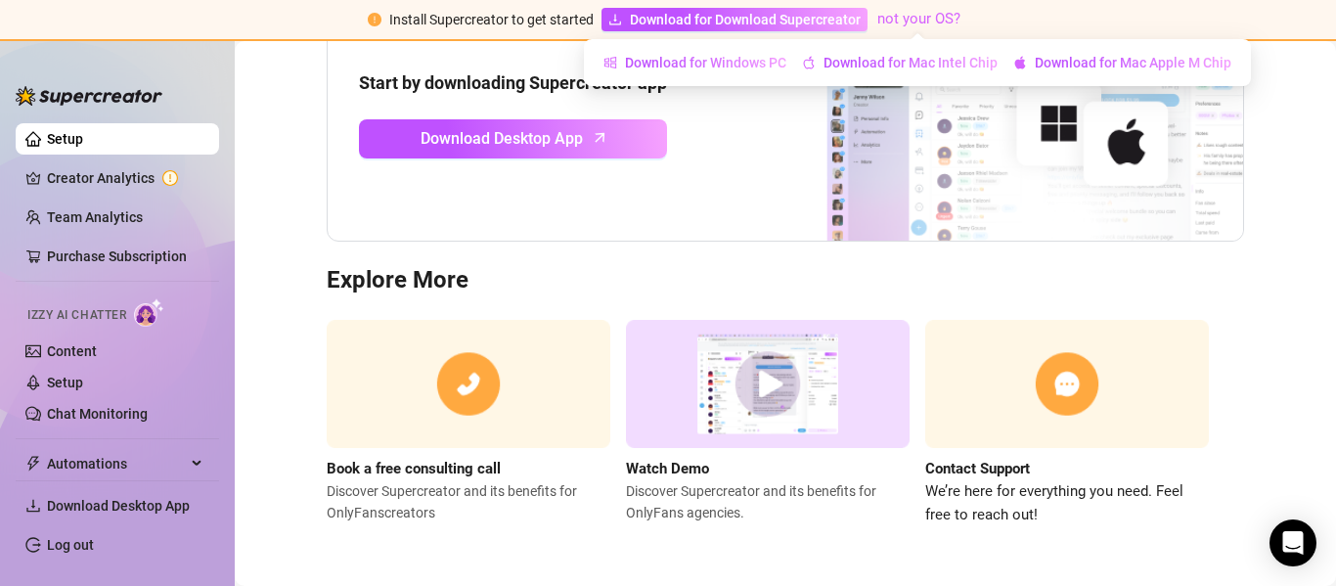
click at [929, 19] on link "not your OS?" at bounding box center [919, 19] width 83 height 18
